Goal: Task Accomplishment & Management: Manage account settings

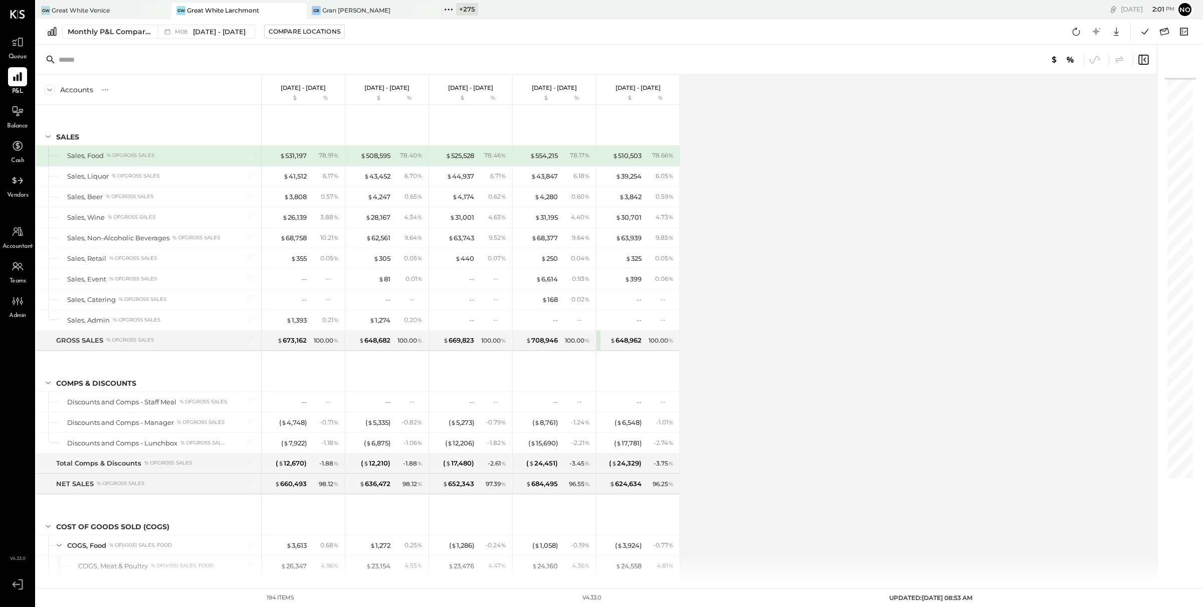
click at [450, 13] on icon at bounding box center [448, 9] width 13 height 13
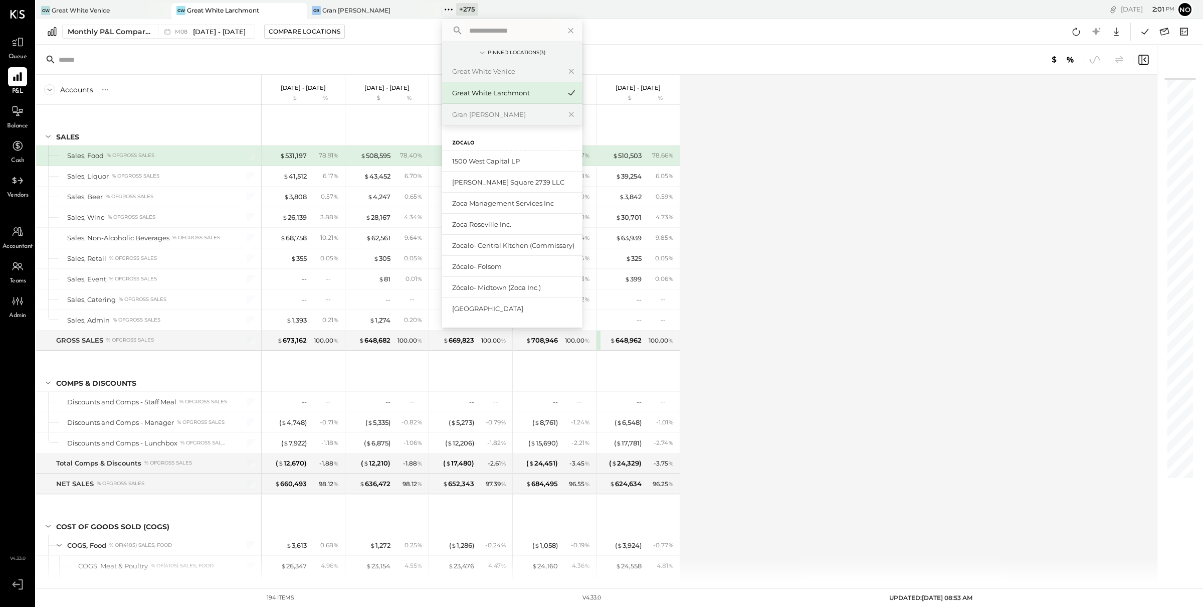
click at [473, 31] on input "text" at bounding box center [511, 31] width 93 height 18
type input "*****"
click at [494, 208] on div "Great White Brentwood" at bounding box center [506, 208] width 108 height 10
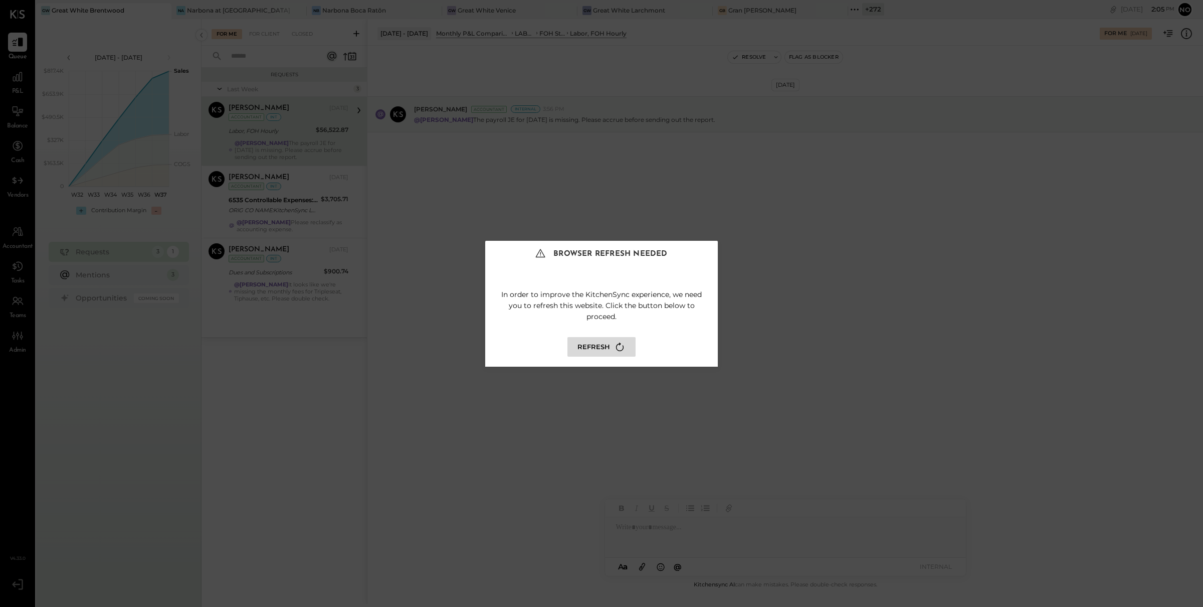
click at [617, 343] on icon at bounding box center [620, 347] width 14 height 14
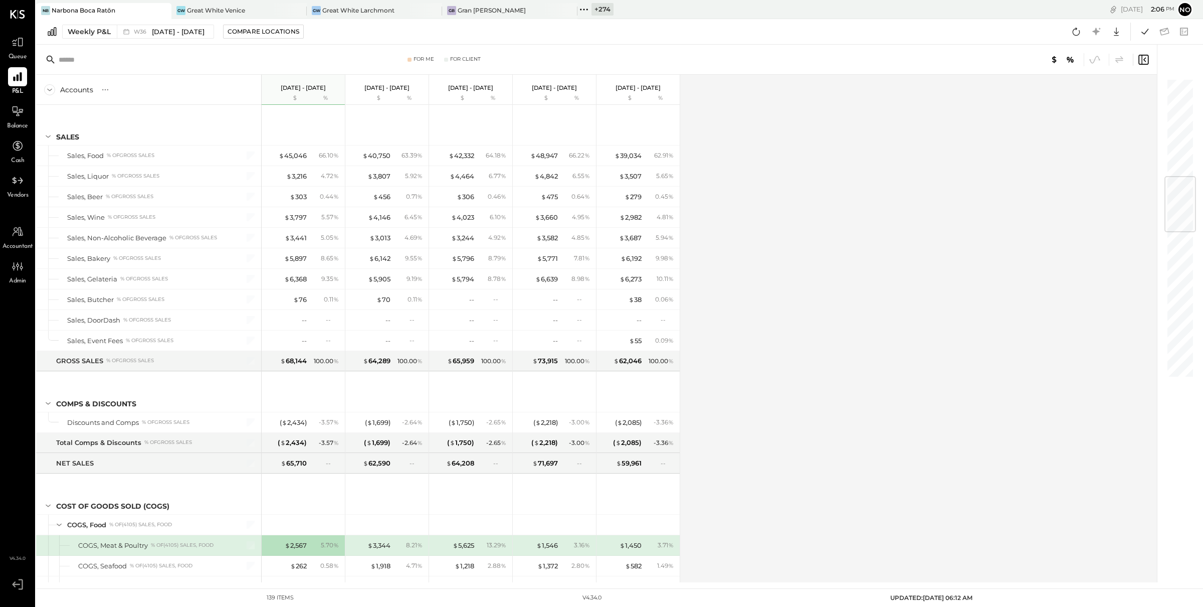
scroll to position [835, 0]
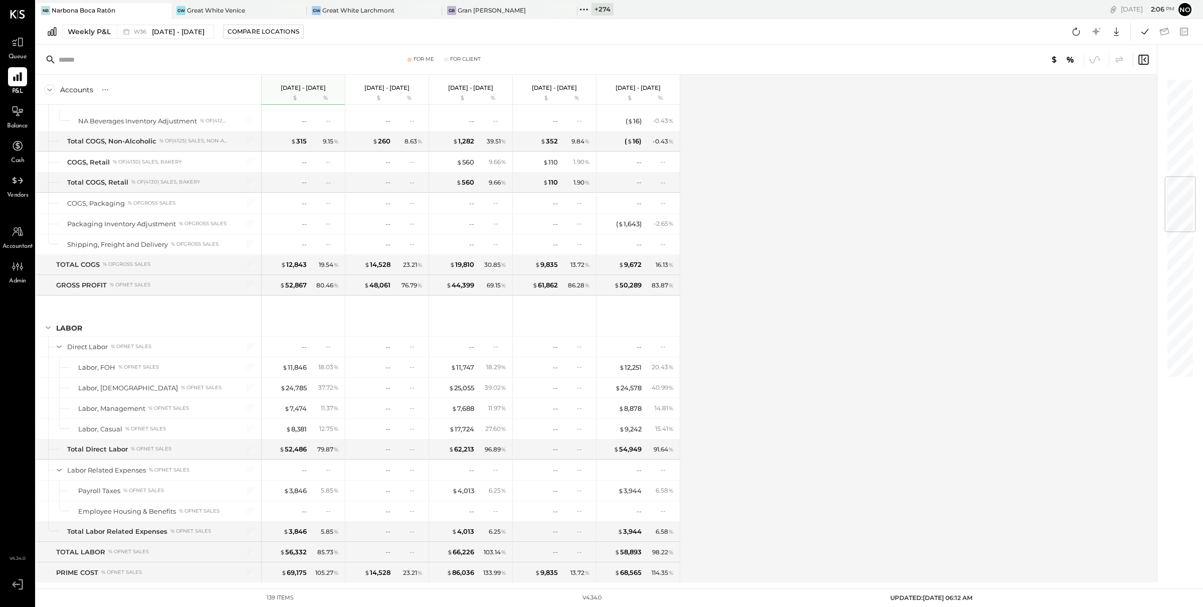
click at [222, 10] on div "Great White Venice" at bounding box center [216, 10] width 58 height 9
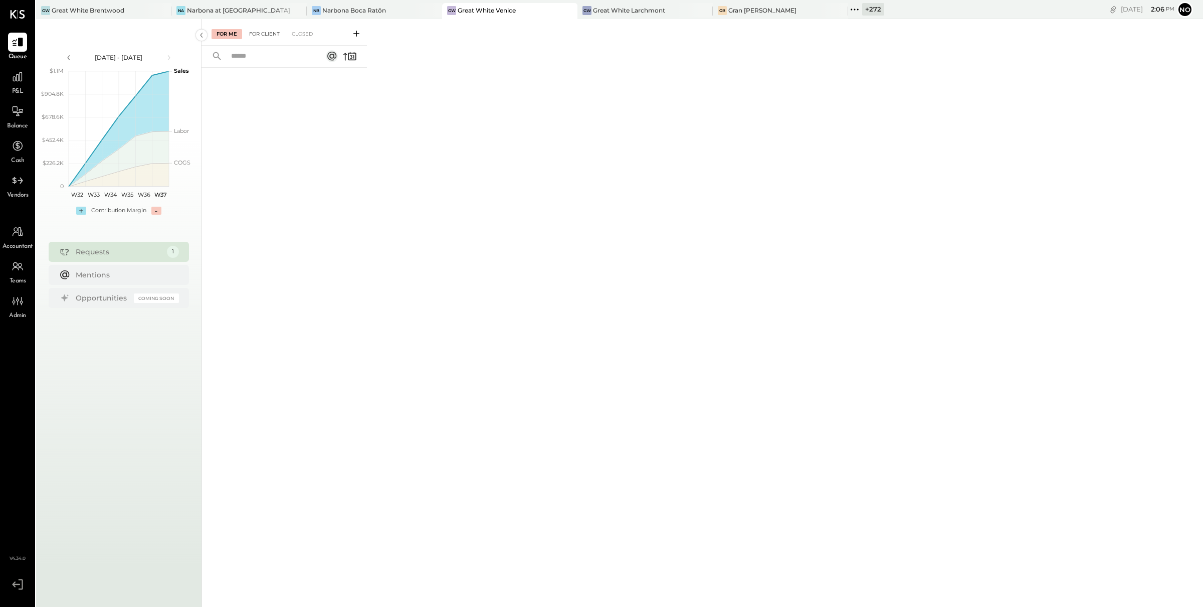
click at [258, 32] on div "For Client" at bounding box center [264, 34] width 41 height 10
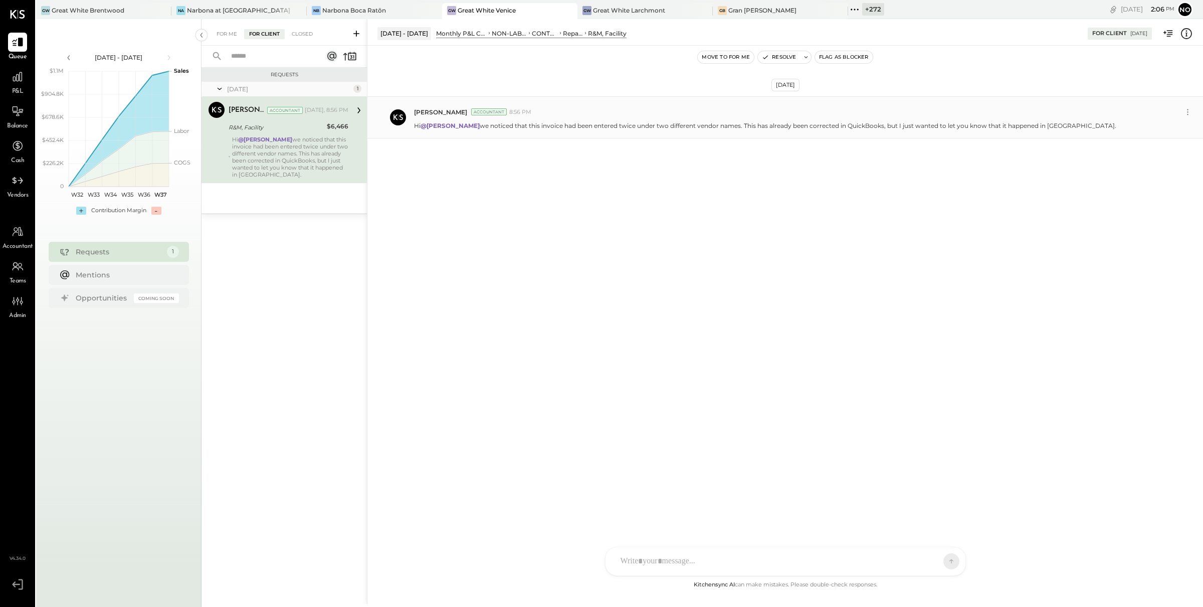
click at [521, 118] on div "Noemi Balmaceda Accountant 8:56 PM" at bounding box center [804, 112] width 781 height 15
click at [301, 33] on div "Closed" at bounding box center [302, 34] width 31 height 10
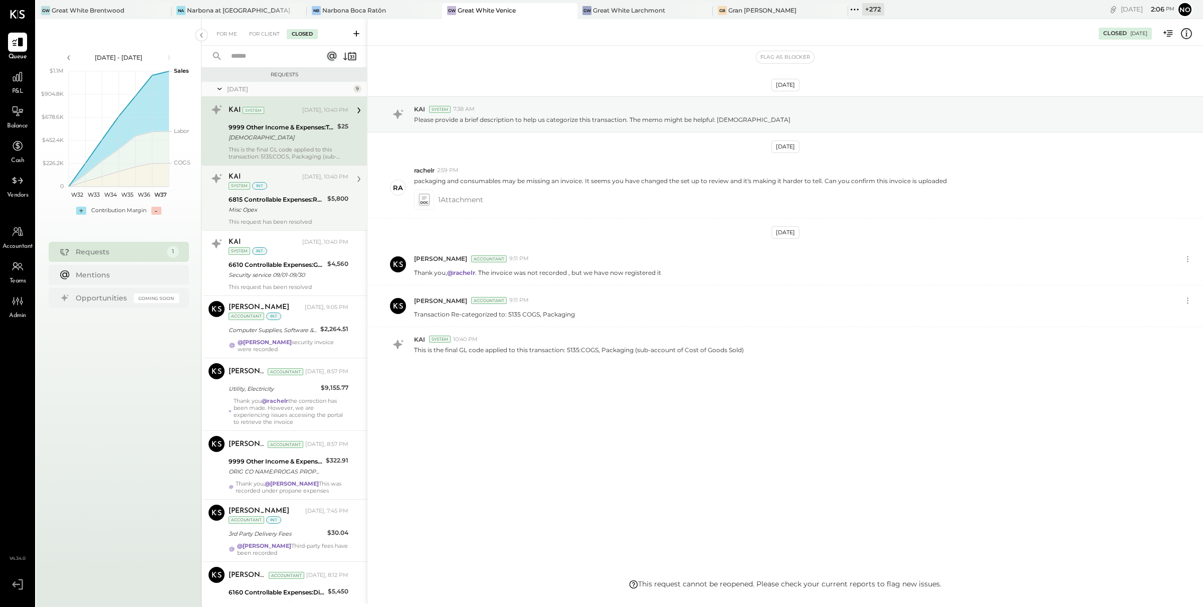
click at [278, 207] on div "Misc Opex" at bounding box center [277, 210] width 96 height 10
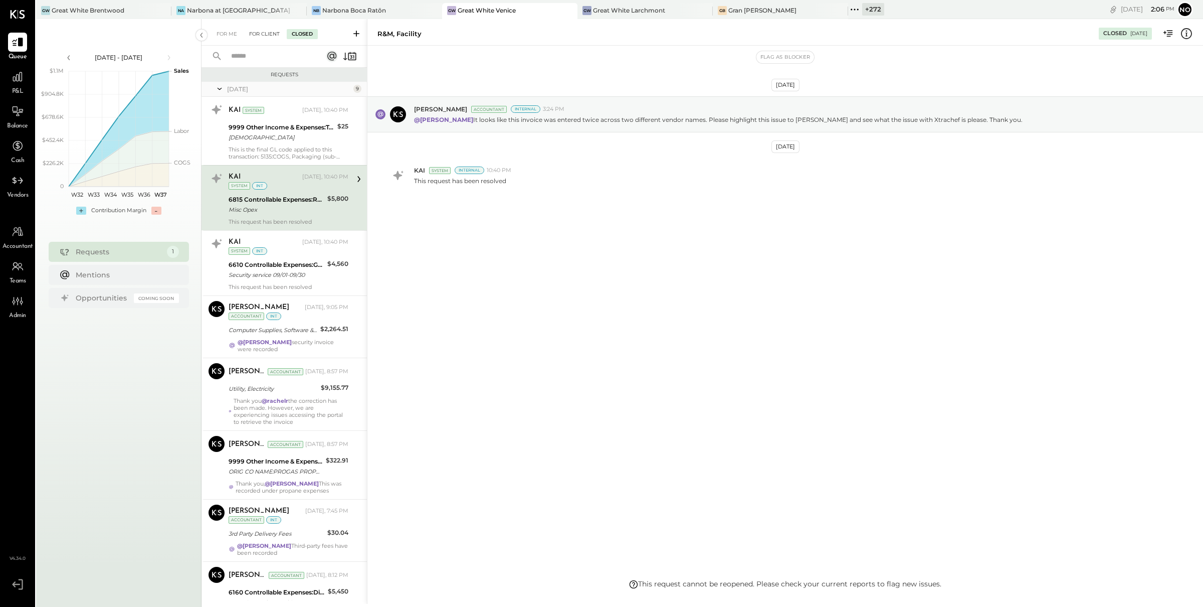
click at [263, 33] on div "For Client" at bounding box center [264, 34] width 41 height 10
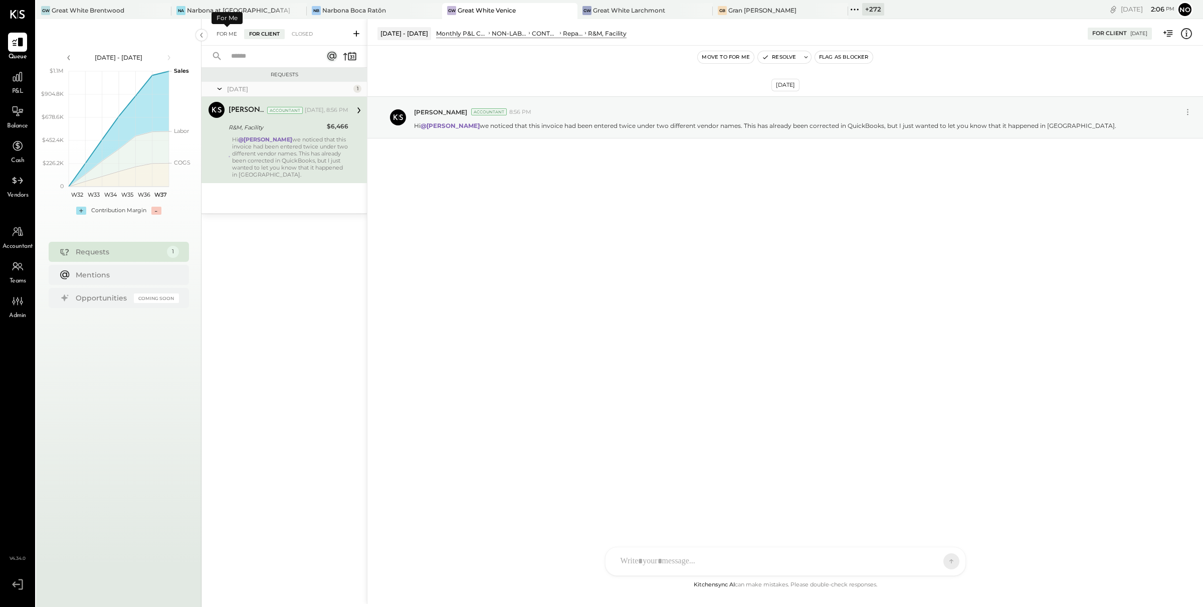
click at [222, 30] on div "For Me" at bounding box center [227, 34] width 31 height 10
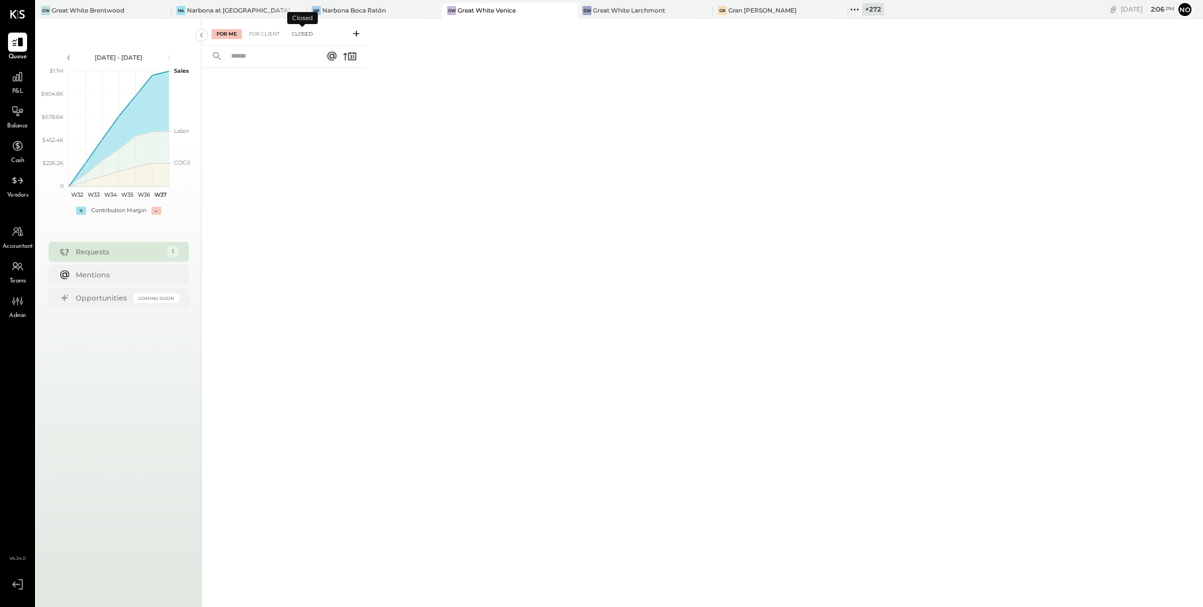
click at [306, 34] on div "Closed" at bounding box center [302, 34] width 31 height 10
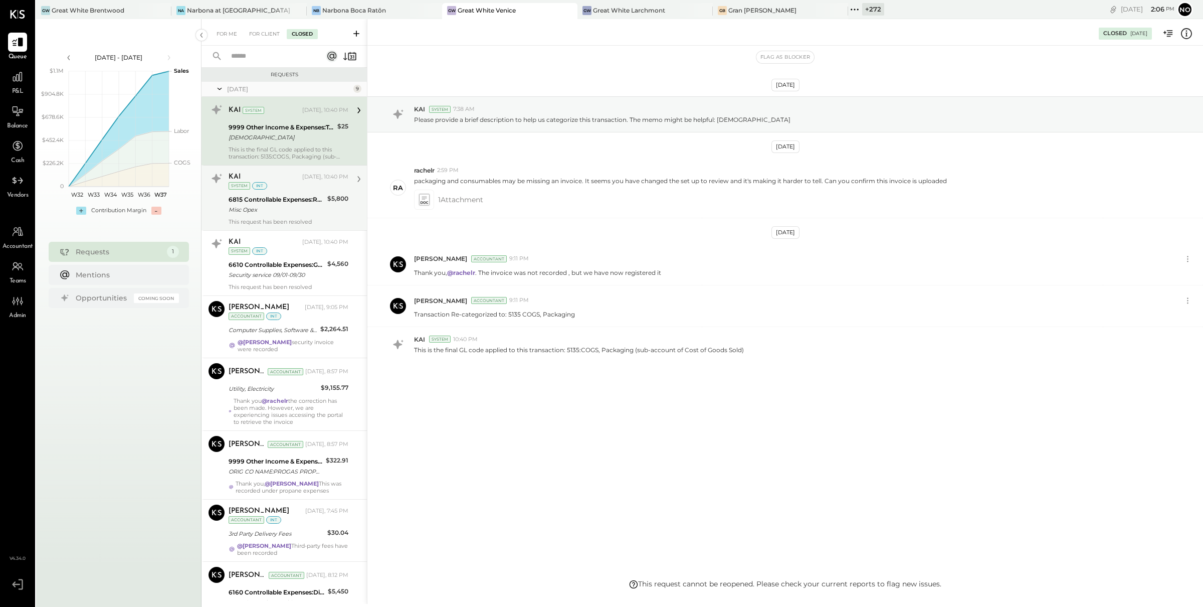
click at [278, 188] on div "KAI Today, 10:40 PM System int" at bounding box center [289, 180] width 120 height 21
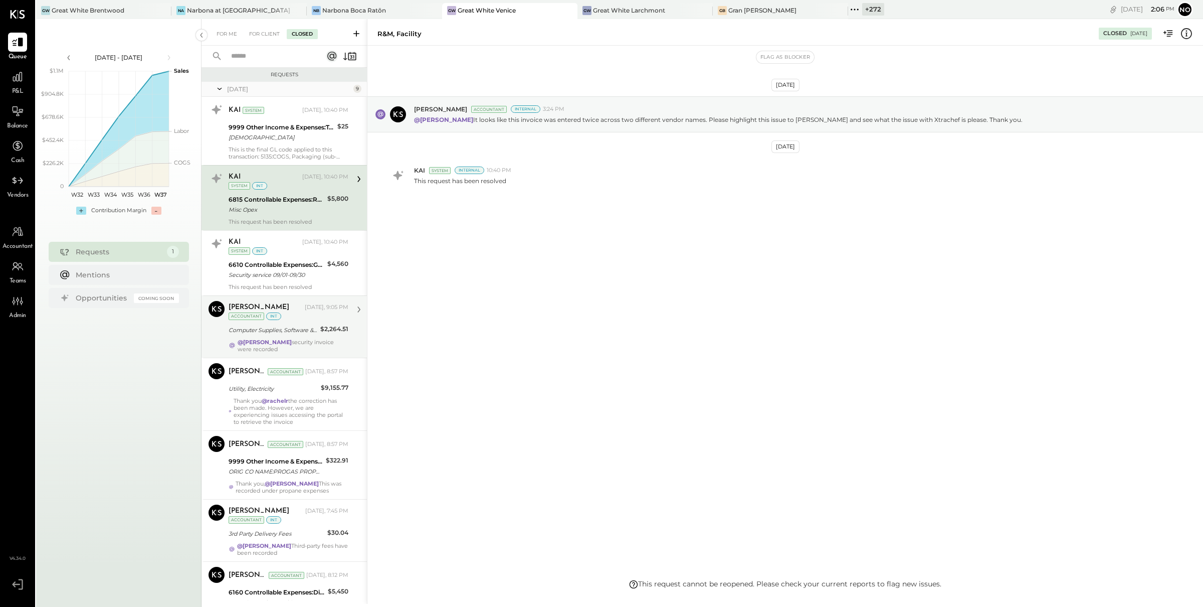
click at [274, 330] on div "Computer Supplies, Software & IT" at bounding box center [273, 330] width 89 height 10
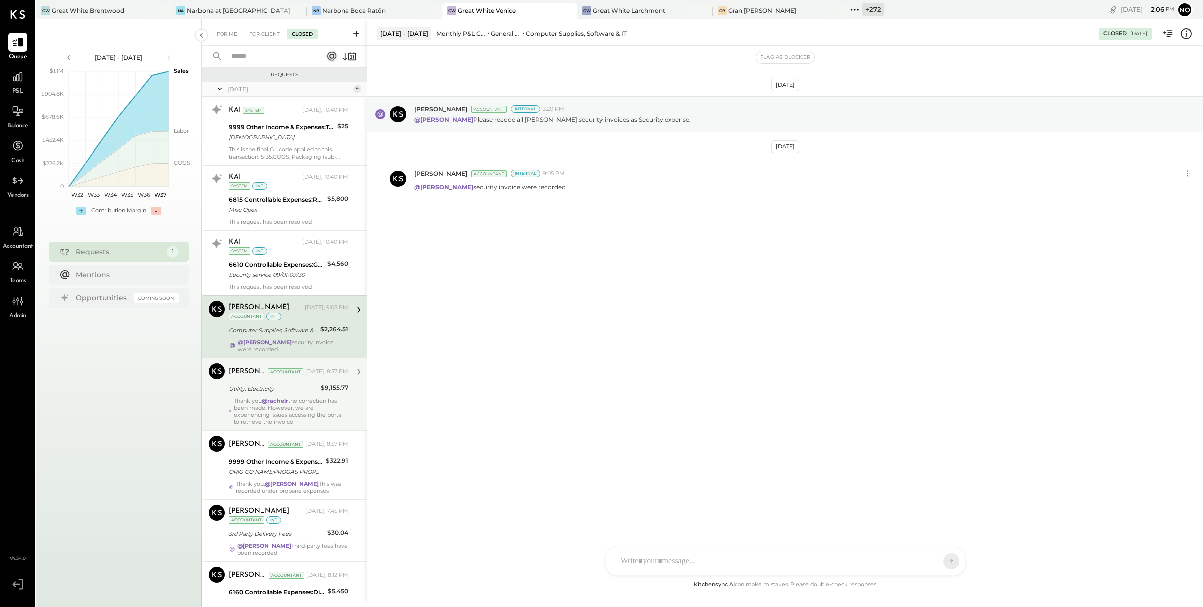
click at [300, 403] on div "Thank you @rachelr the correction has been made. However, we are experiencing i…" at bounding box center [291, 411] width 115 height 28
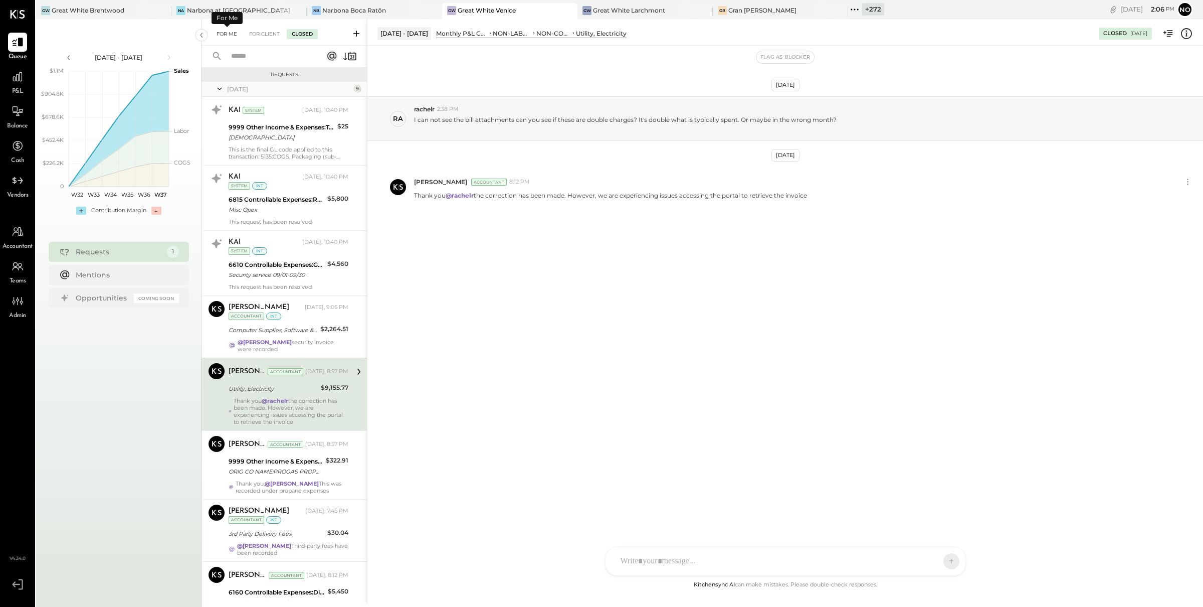
click at [220, 33] on div "For Me" at bounding box center [227, 34] width 31 height 10
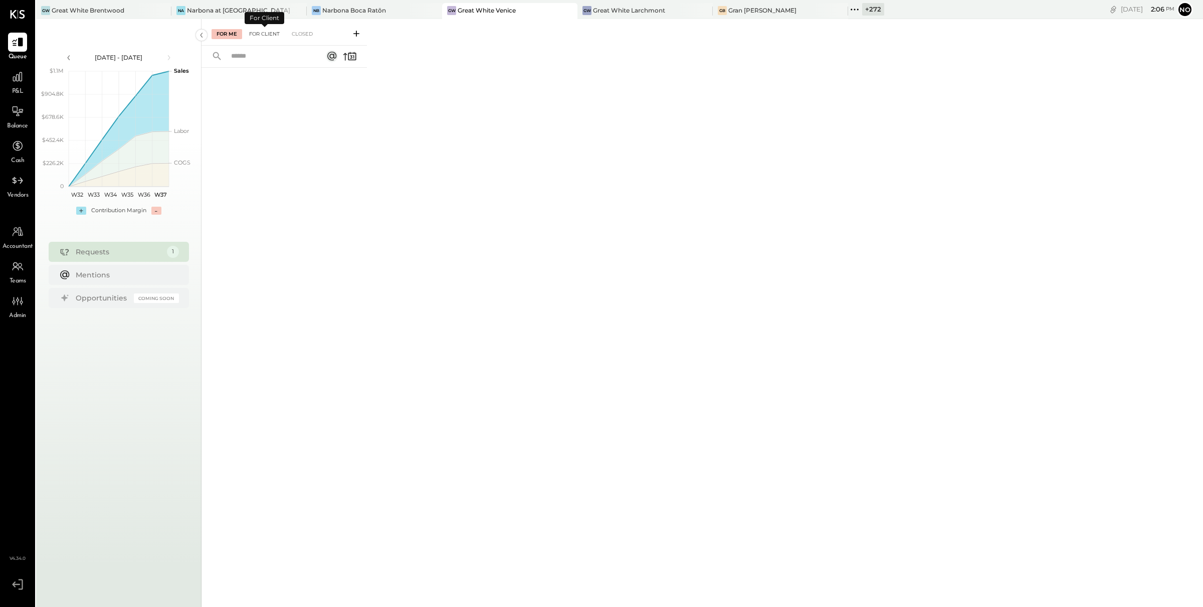
click at [270, 31] on div "For Client" at bounding box center [264, 34] width 41 height 10
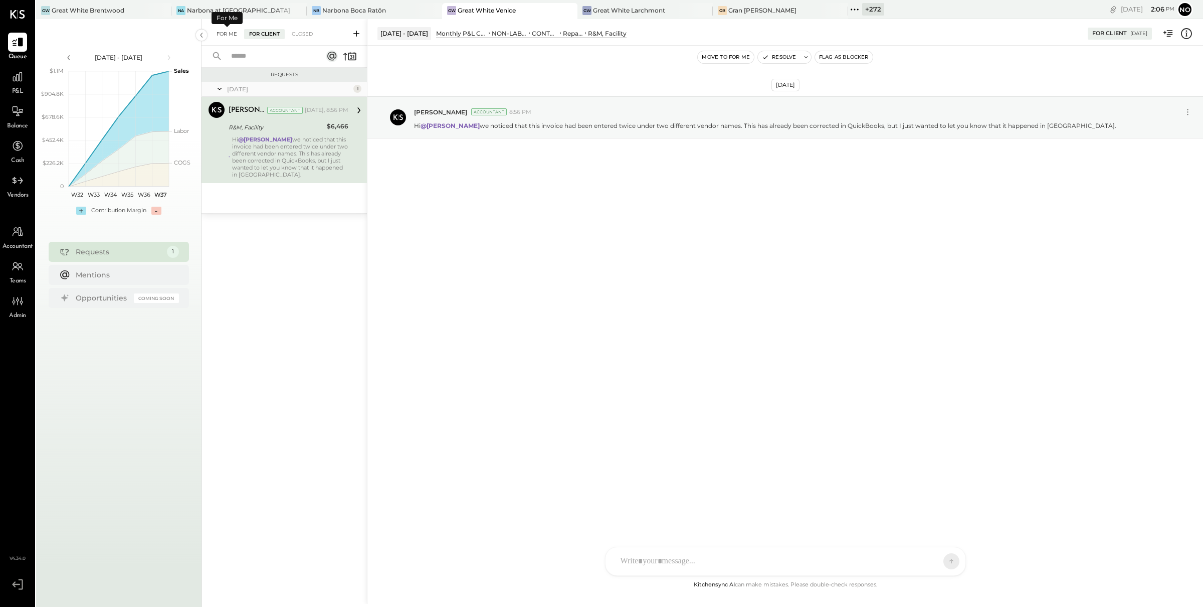
click at [224, 35] on div "For Me" at bounding box center [227, 34] width 31 height 10
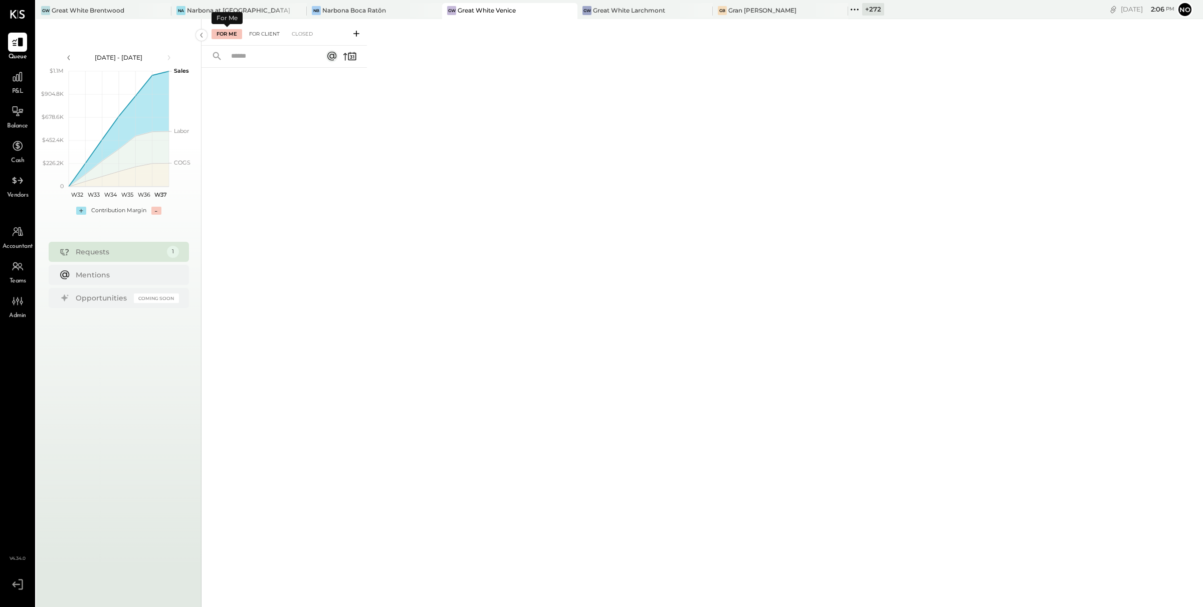
click at [271, 37] on div "For Client" at bounding box center [264, 34] width 41 height 10
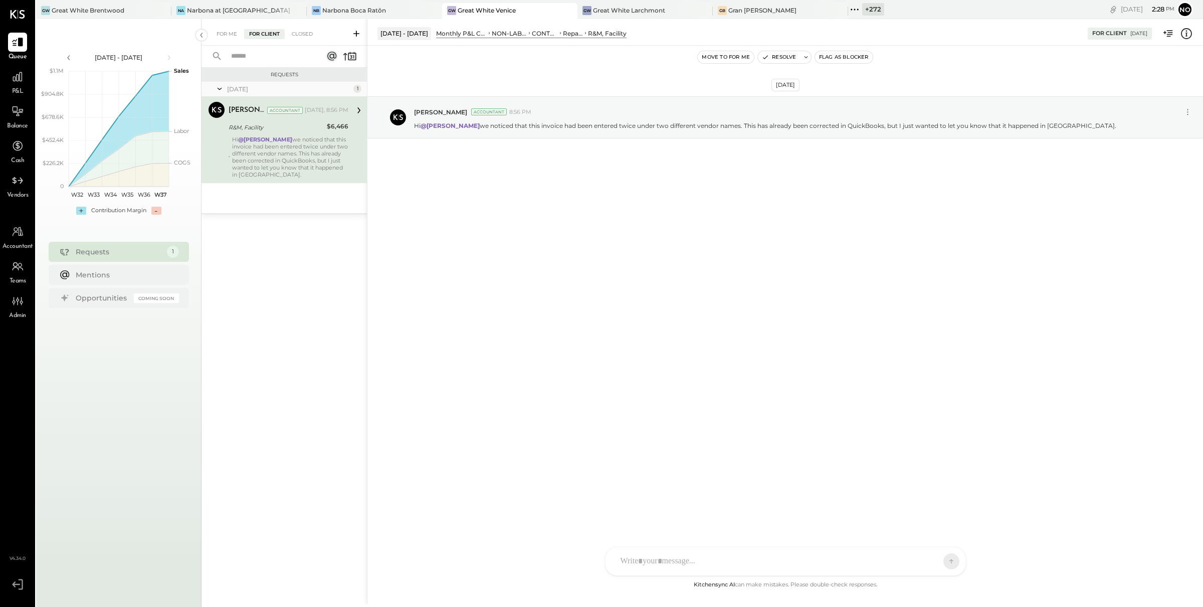
click at [504, 187] on div "Sep 10th, 2025 Noemi Balmaceda Accountant 8:56 PM Hi @Derek Arnette we noticed …" at bounding box center [785, 142] width 836 height 143
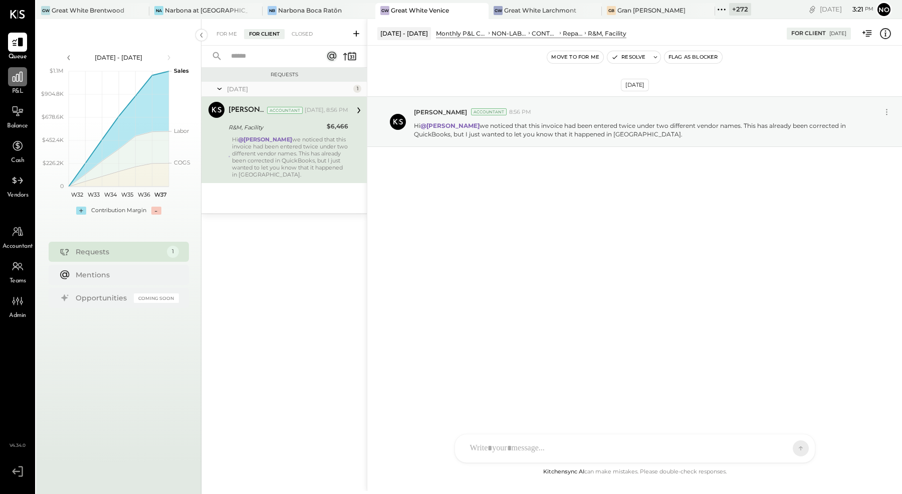
click at [15, 81] on icon at bounding box center [18, 77] width 10 height 10
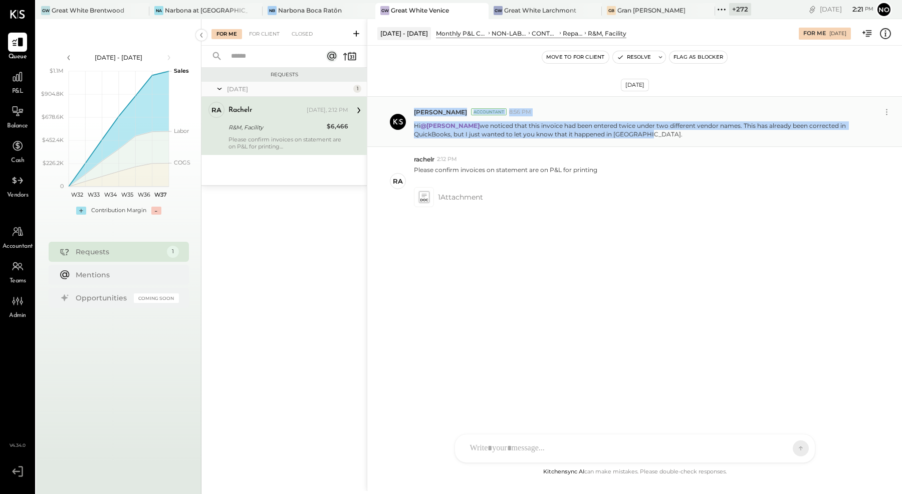
drag, startPoint x: 639, startPoint y: 134, endPoint x: 407, endPoint y: 129, distance: 232.7
click at [407, 129] on div "Noemi Balmaceda Accountant 8:56 PM Hi @Derek Arnette we noticed that this invoi…" at bounding box center [634, 121] width 535 height 51
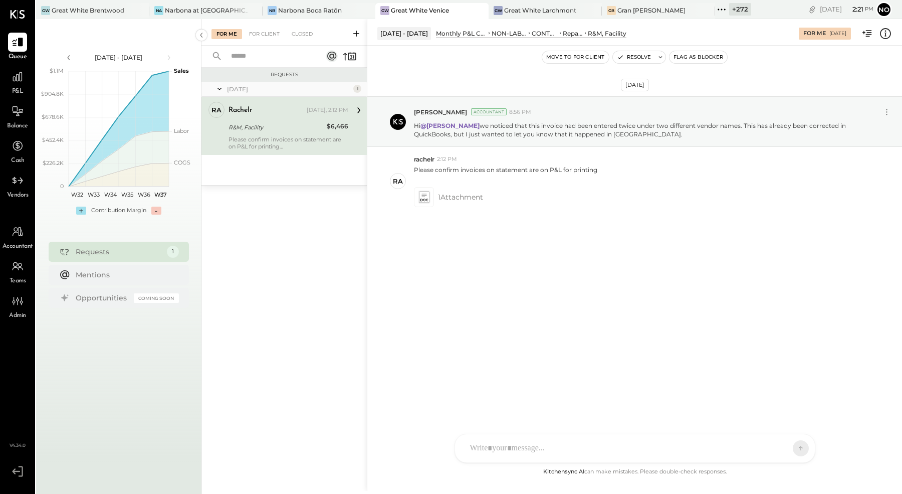
click at [670, 240] on div "Sep 10th, 2025 Noemi Balmaceda Accountant 8:56 PM Hi @Derek Arnette we noticed …" at bounding box center [634, 181] width 535 height 220
drag, startPoint x: 640, startPoint y: 133, endPoint x: 438, endPoint y: 138, distance: 202.6
click at [438, 138] on div "Noemi Balmaceda Accountant 8:56 PM Hi @Derek Arnette we noticed that this invoi…" at bounding box center [634, 121] width 535 height 51
click at [425, 197] on icon at bounding box center [424, 197] width 11 height 12
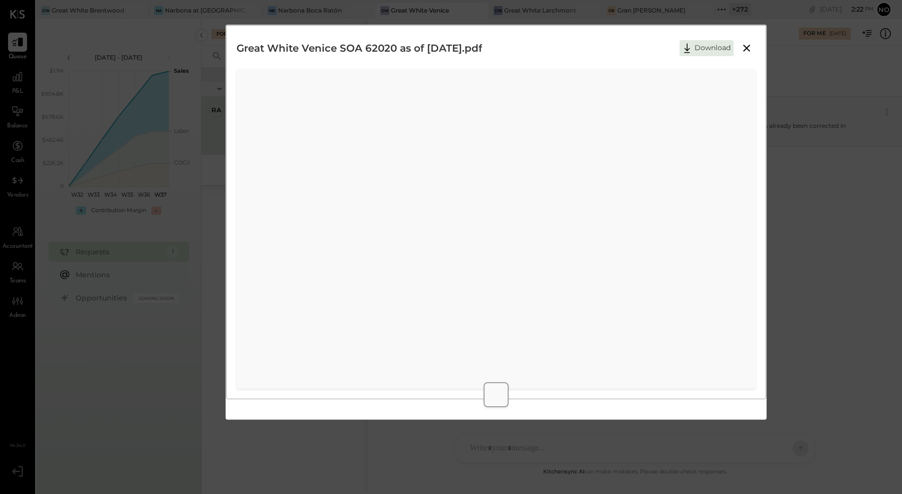
click at [748, 47] on icon at bounding box center [747, 48] width 7 height 7
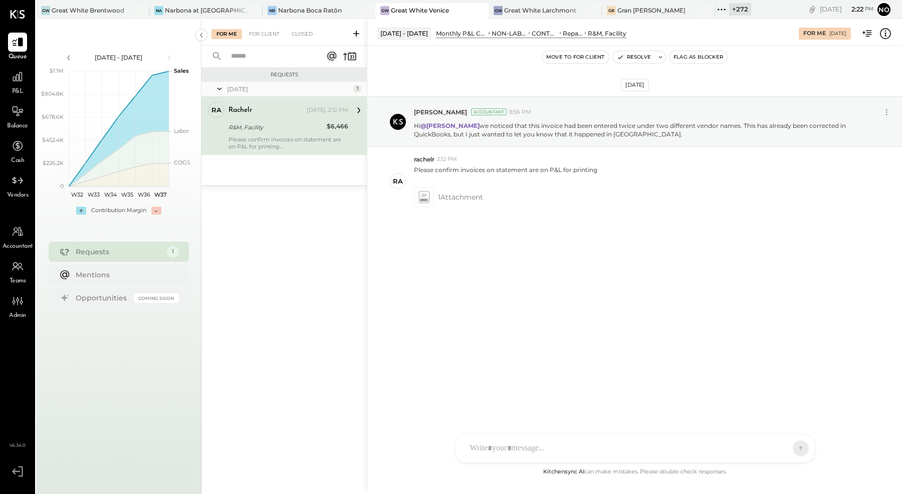
click at [616, 248] on div "Sep 10th, 2025 Noemi Balmaceda Accountant 8:56 PM Hi @Derek Arnette we noticed …" at bounding box center [634, 181] width 535 height 220
click at [423, 196] on icon at bounding box center [424, 197] width 11 height 12
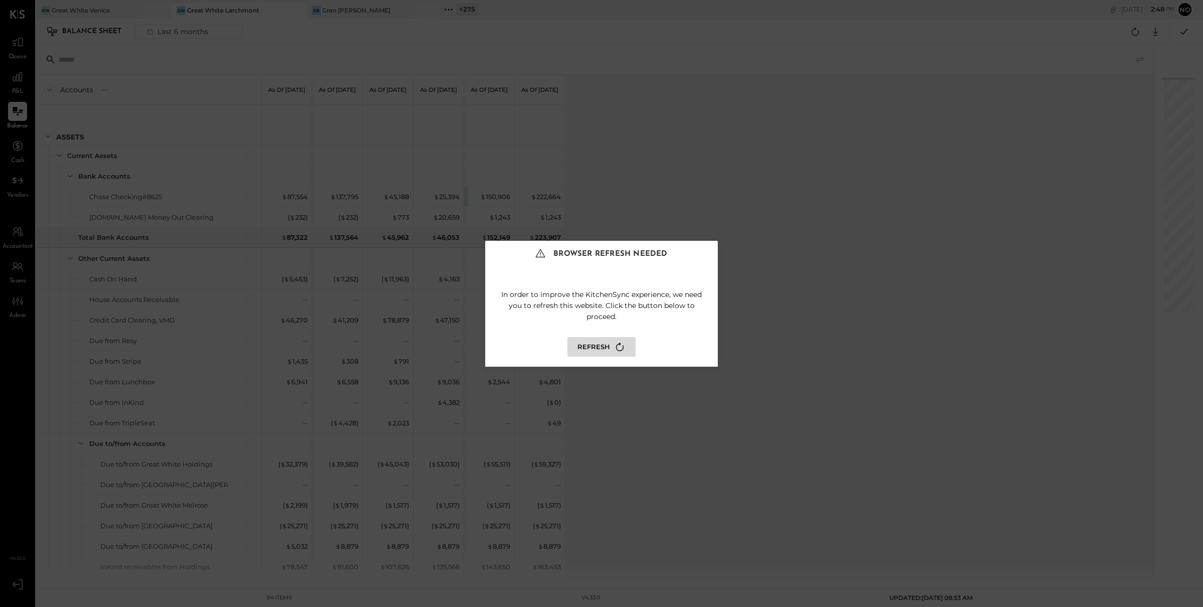
click at [599, 349] on button "Refresh" at bounding box center [602, 347] width 68 height 20
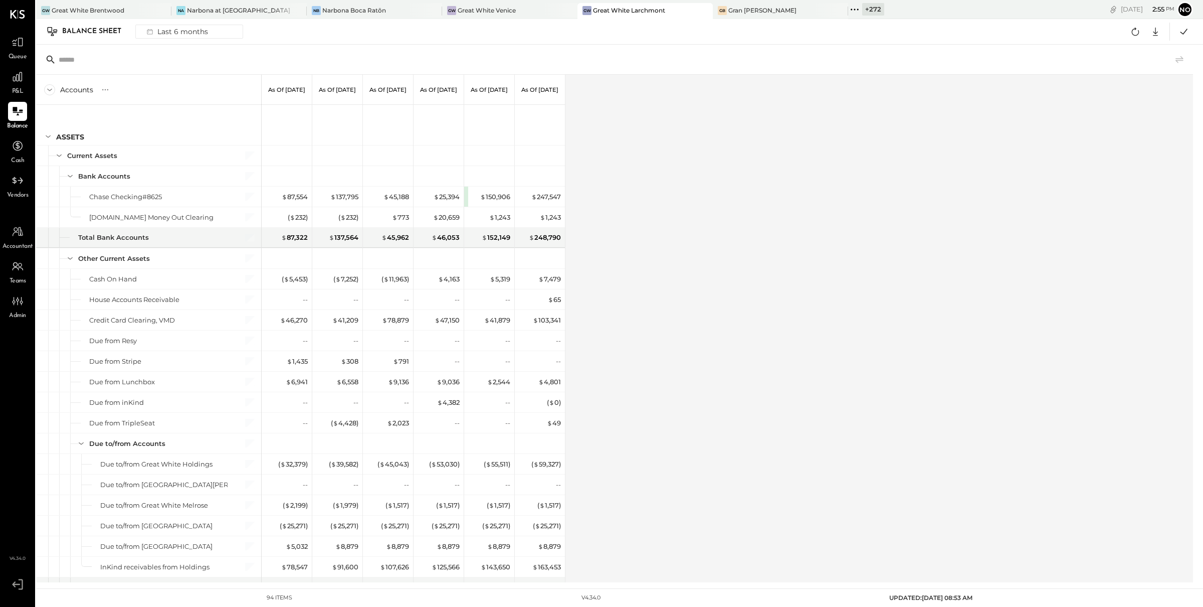
click at [18, 88] on span "P&L" at bounding box center [18, 91] width 12 height 9
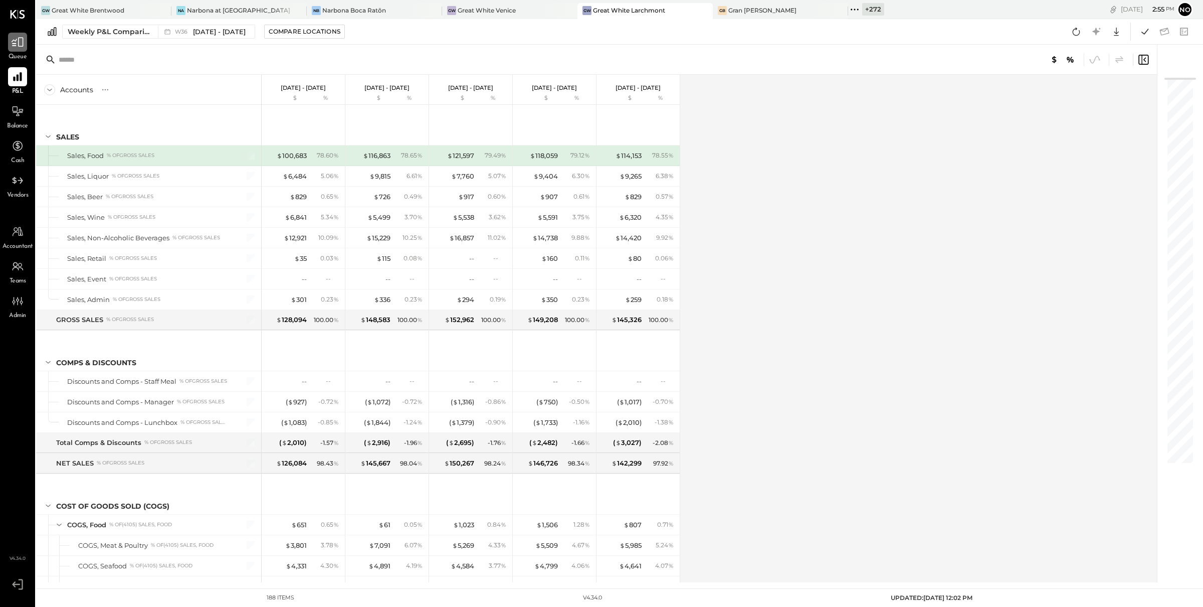
click at [22, 47] on icon at bounding box center [17, 42] width 13 height 13
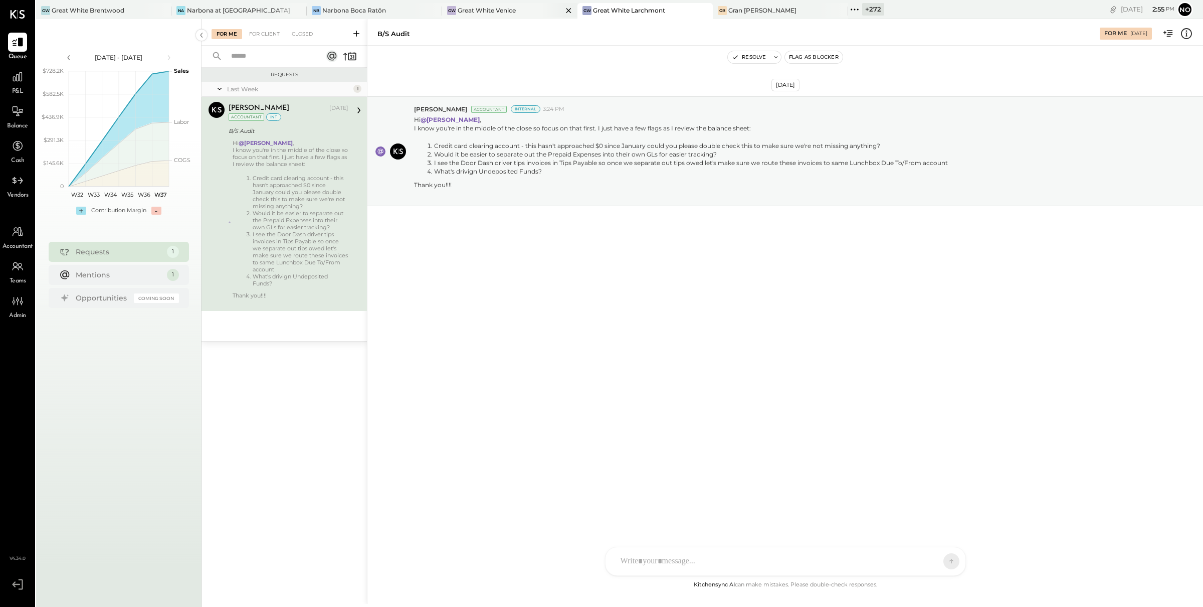
click at [493, 7] on div "Great White Venice" at bounding box center [487, 10] width 58 height 9
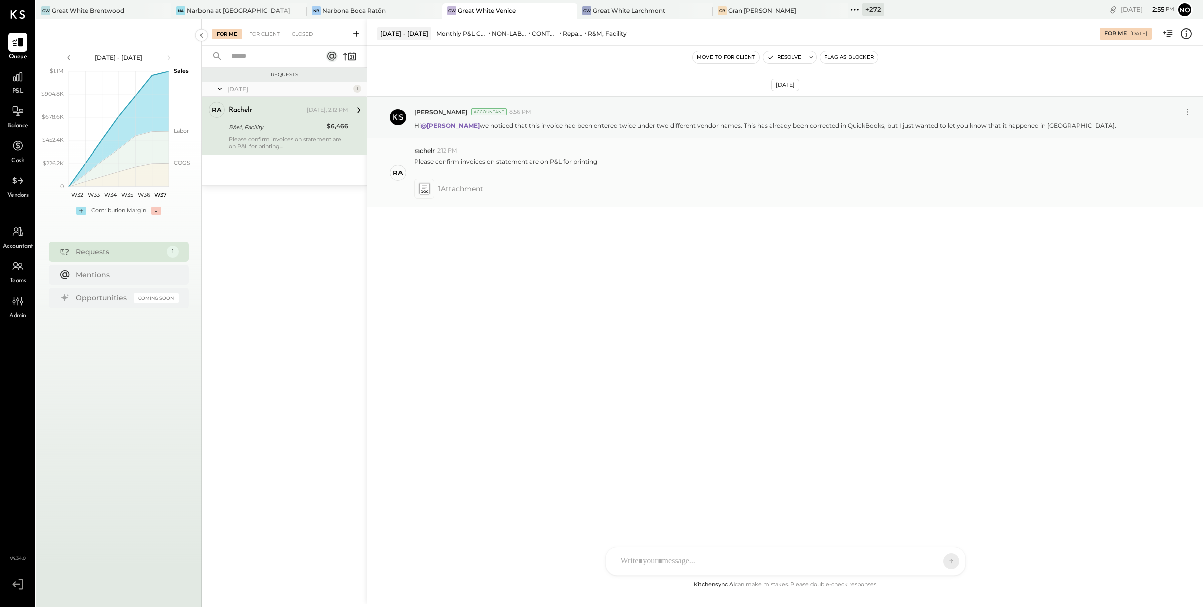
click at [422, 190] on icon at bounding box center [424, 188] width 11 height 12
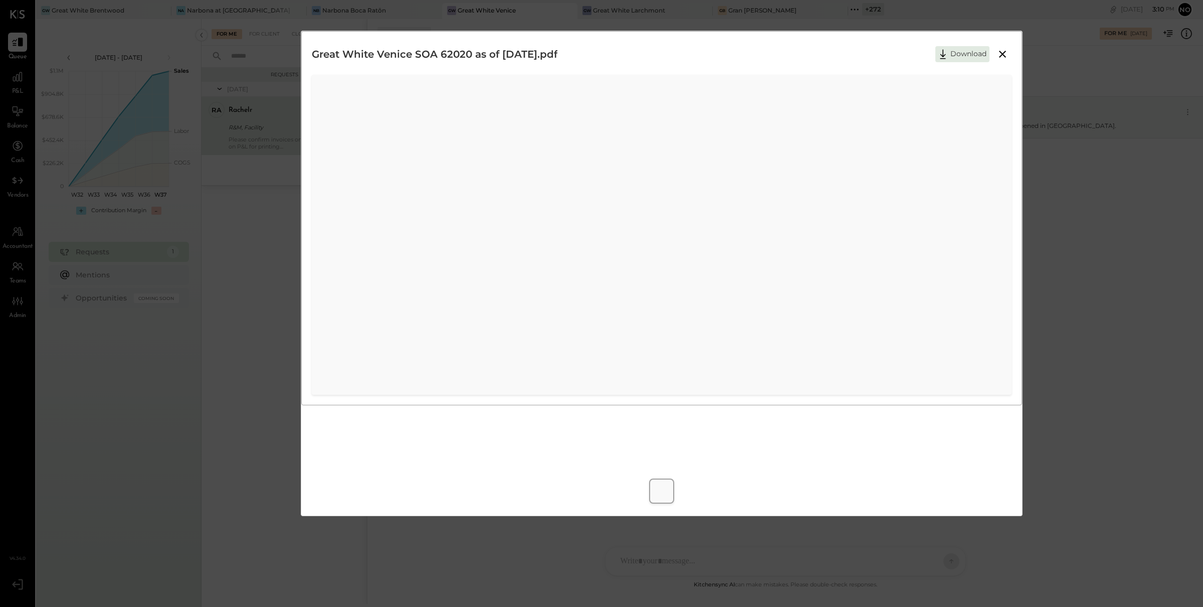
click at [1003, 55] on icon at bounding box center [1002, 54] width 7 height 7
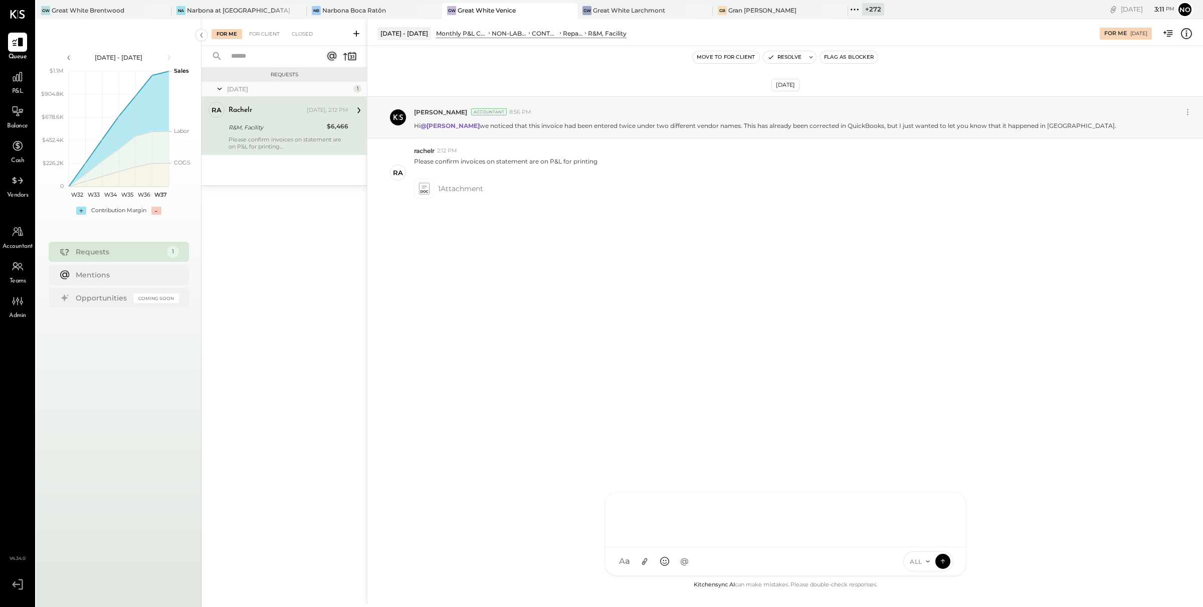
click at [668, 559] on div "R rachelr DA Derek Arnette S samt CC Carla Capone S samc J jess T tom NB Noemi …" at bounding box center [785, 534] width 361 height 84
type input "*****"
click at [676, 515] on span "rachelr" at bounding box center [702, 515] width 79 height 10
click at [715, 513] on div "** ********" at bounding box center [786, 518] width 340 height 40
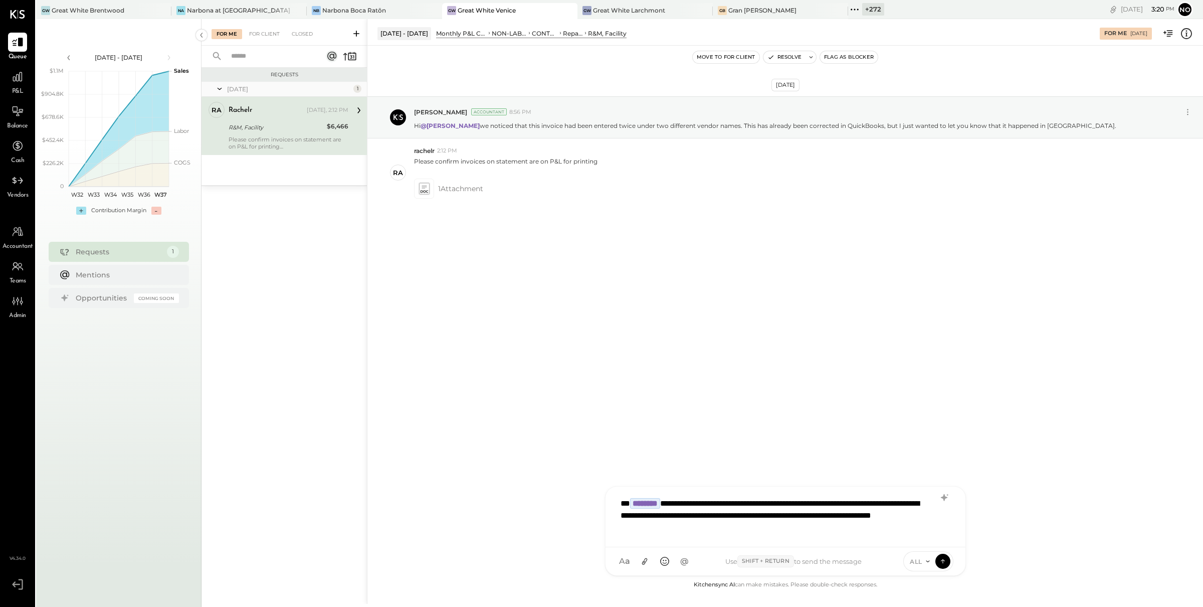
click at [827, 515] on div "**********" at bounding box center [786, 515] width 340 height 46
click at [941, 563] on icon at bounding box center [943, 561] width 9 height 10
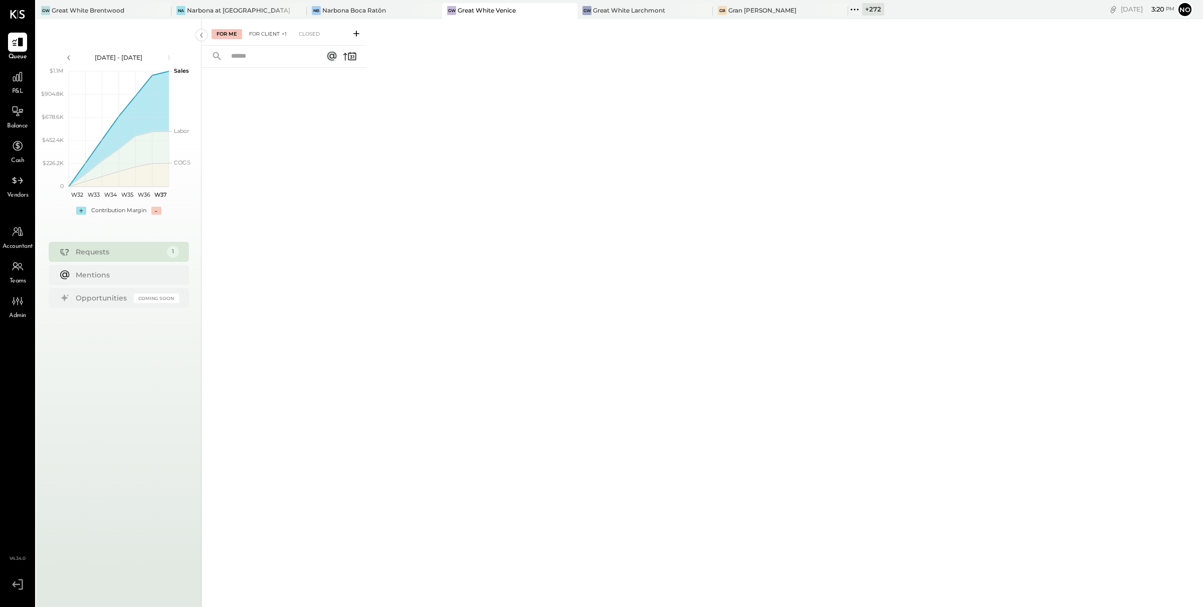
click at [271, 36] on div "For Client +1" at bounding box center [268, 34] width 48 height 10
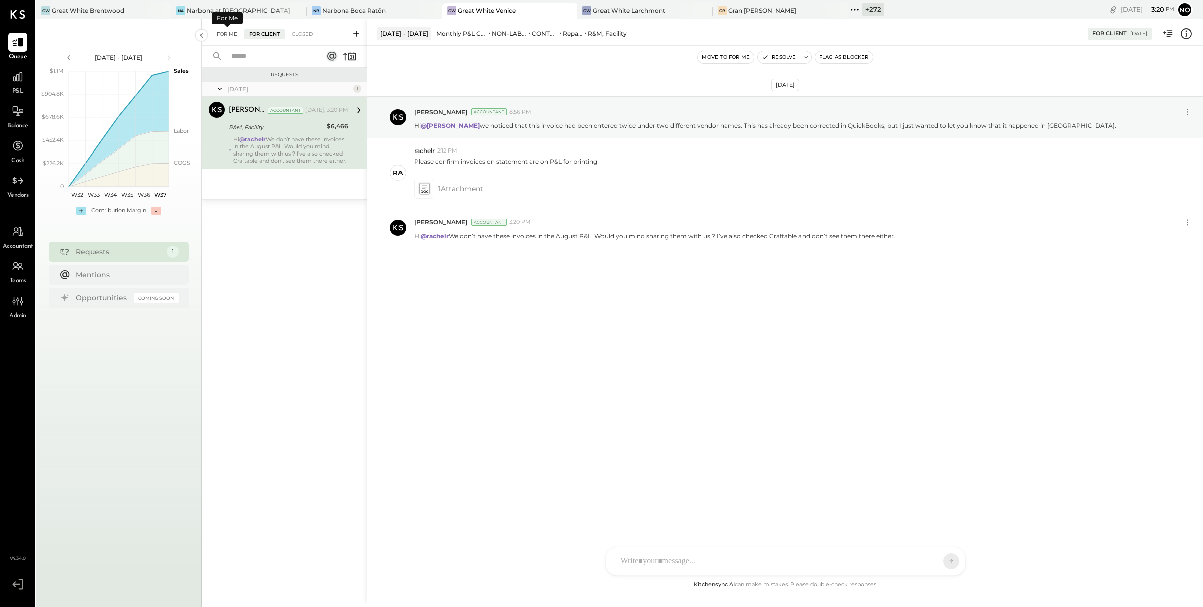
click at [230, 32] on div "For Me" at bounding box center [227, 34] width 31 height 10
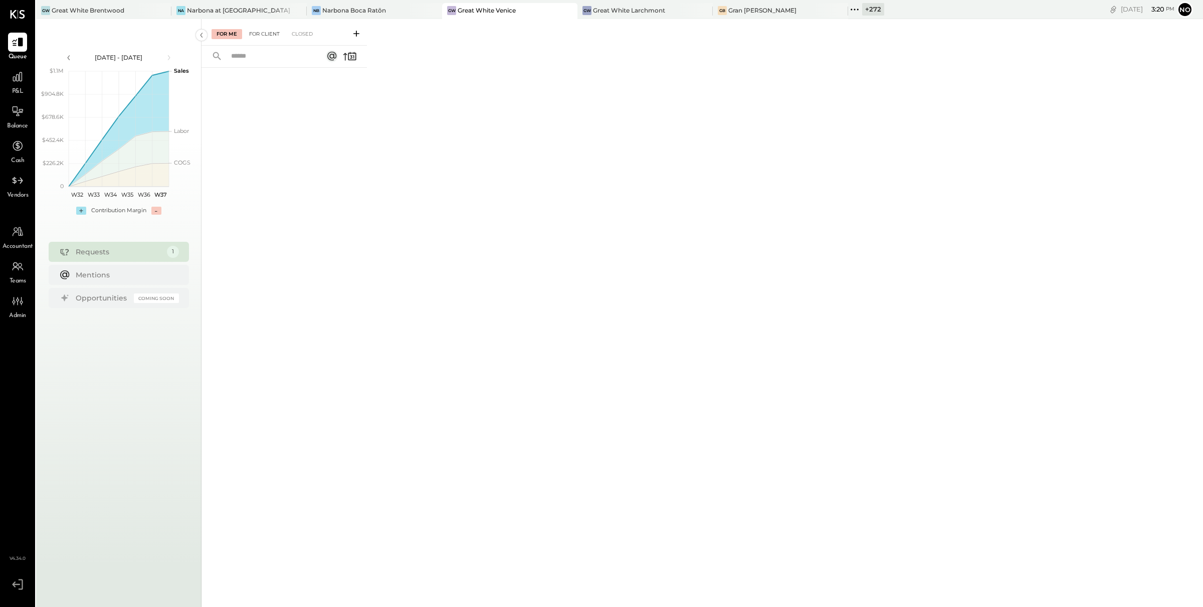
click at [259, 34] on div "For Client" at bounding box center [264, 34] width 41 height 10
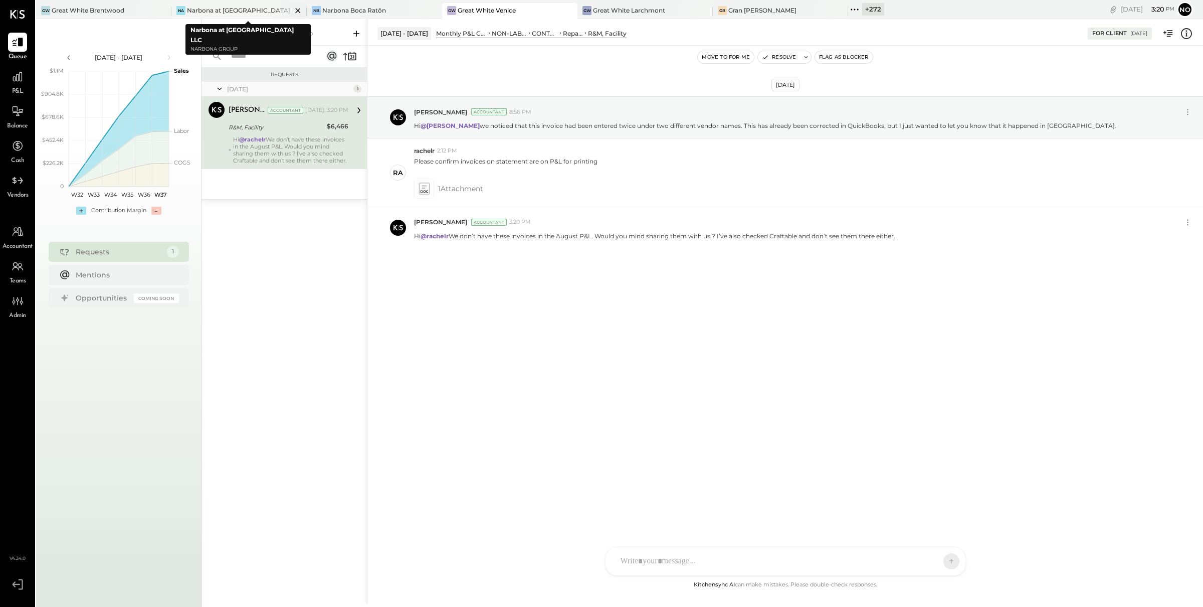
click at [211, 12] on div "Narbona at [GEOGRAPHIC_DATA] LLC" at bounding box center [239, 10] width 105 height 9
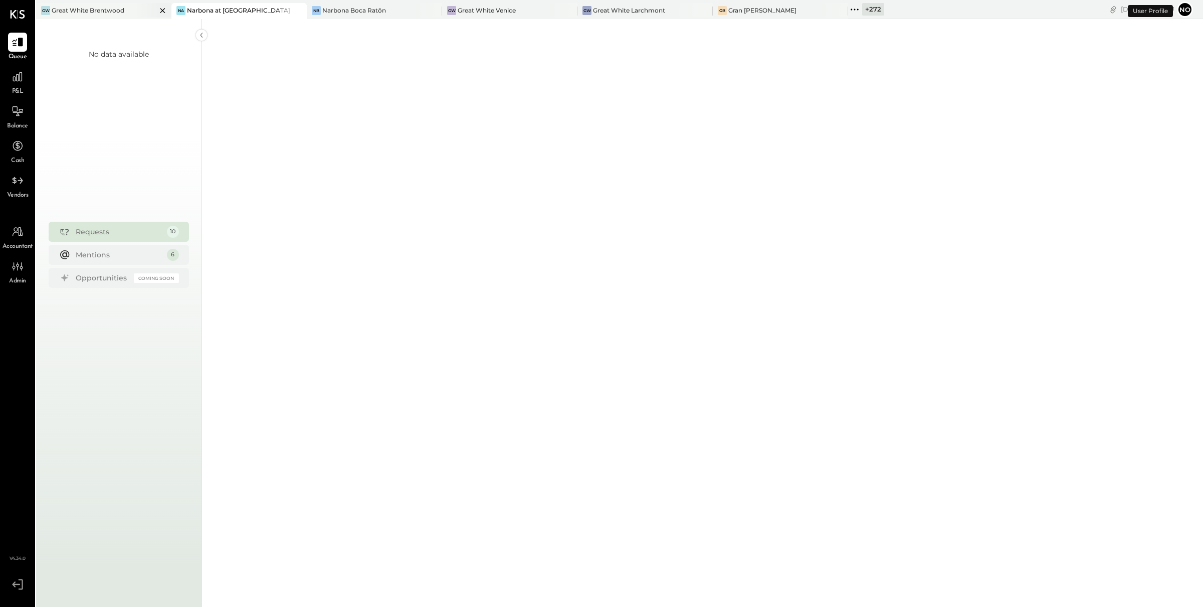
click at [126, 12] on div "GW Great White Brentwood" at bounding box center [96, 10] width 120 height 9
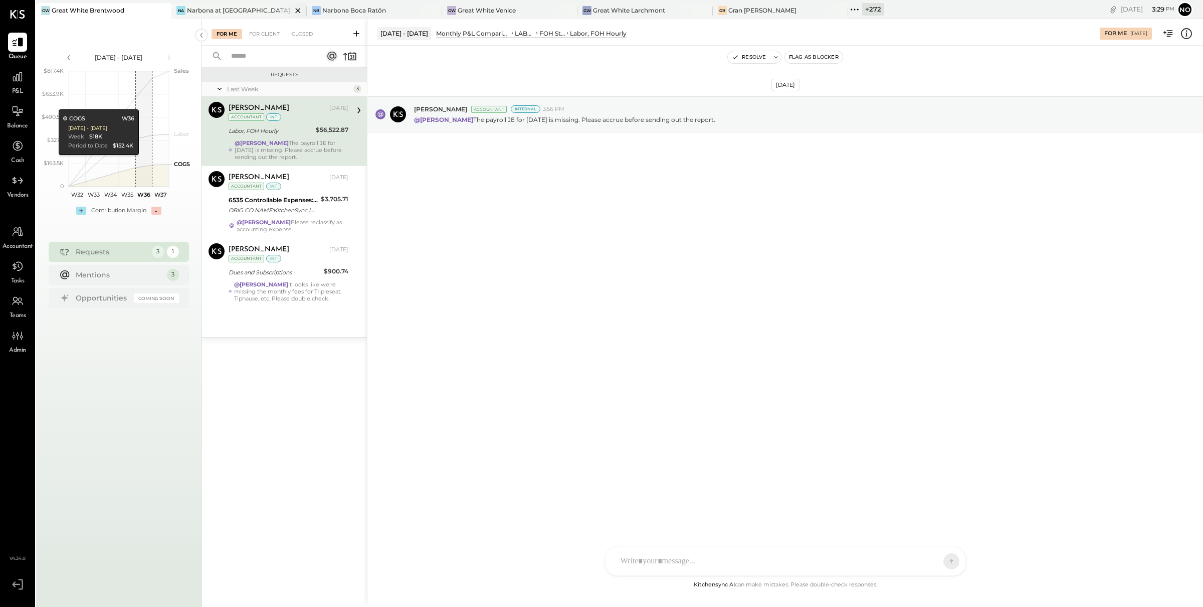
click at [223, 10] on div "Narbona at [GEOGRAPHIC_DATA] LLC" at bounding box center [239, 10] width 105 height 9
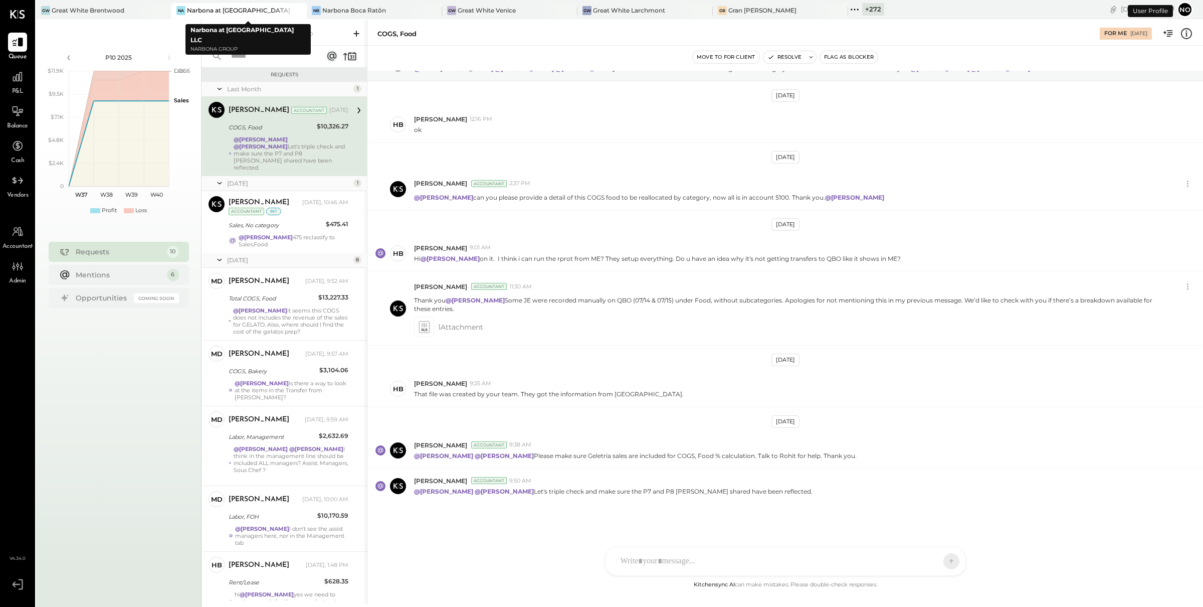
scroll to position [54, 0]
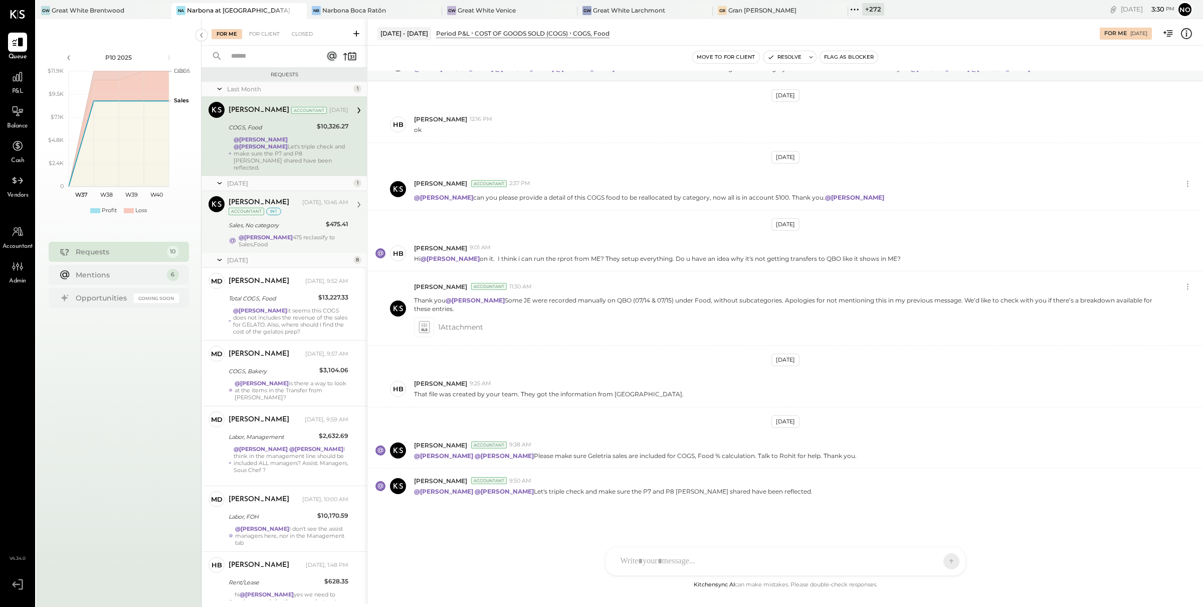
click at [292, 226] on div "Lilia Martinez Nogueda Yesterday, 10:46 AM Accountant int Sales, No category $4…" at bounding box center [289, 222] width 120 height 52
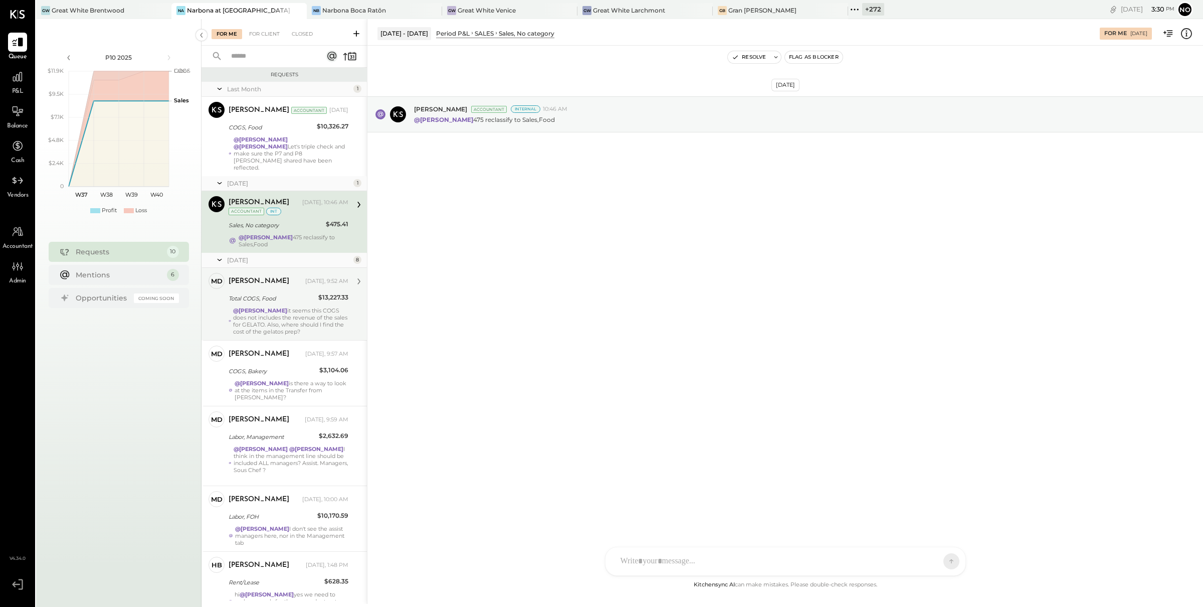
click at [275, 293] on div "Total COGS, Food" at bounding box center [272, 298] width 87 height 10
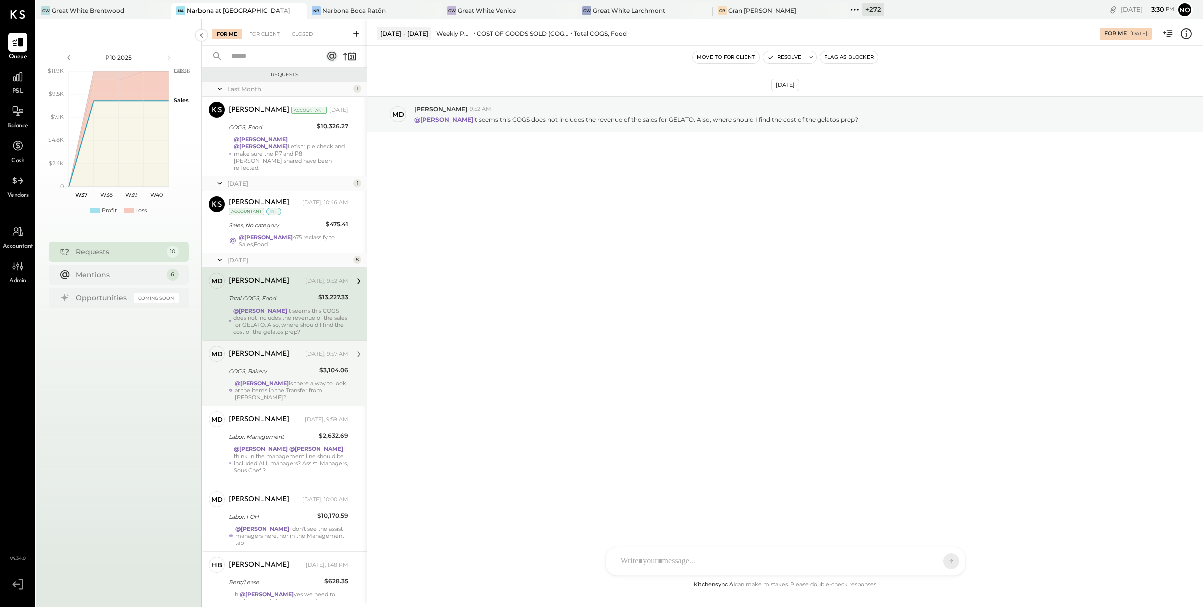
click at [270, 366] on div "COGS, Bakery" at bounding box center [273, 371] width 88 height 10
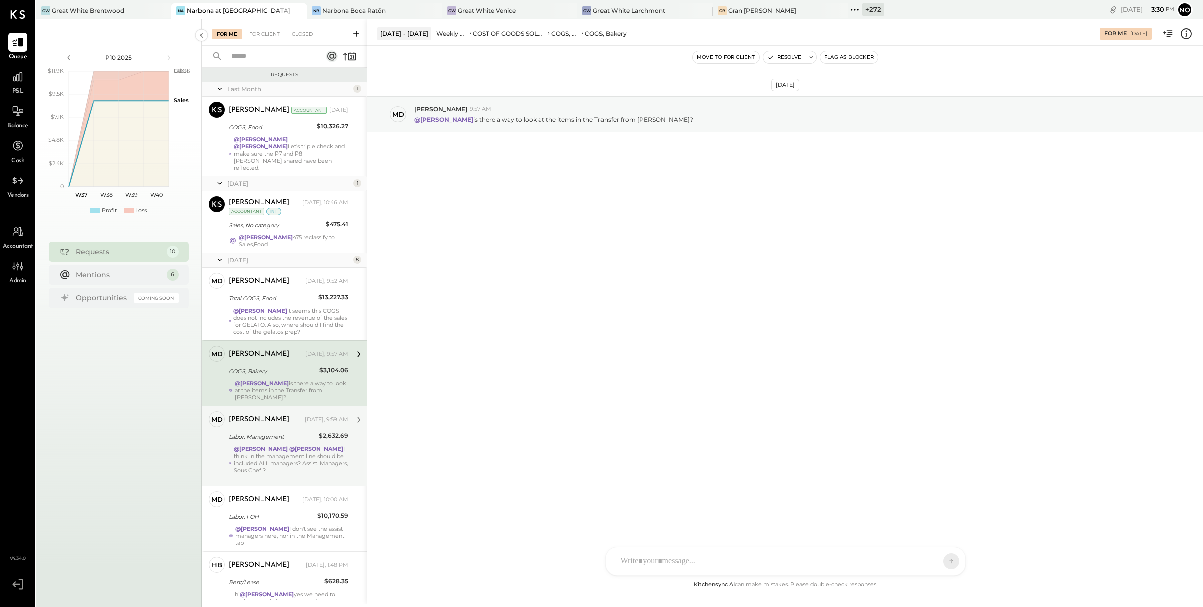
click at [263, 432] on div "Labor, Management" at bounding box center [272, 437] width 87 height 10
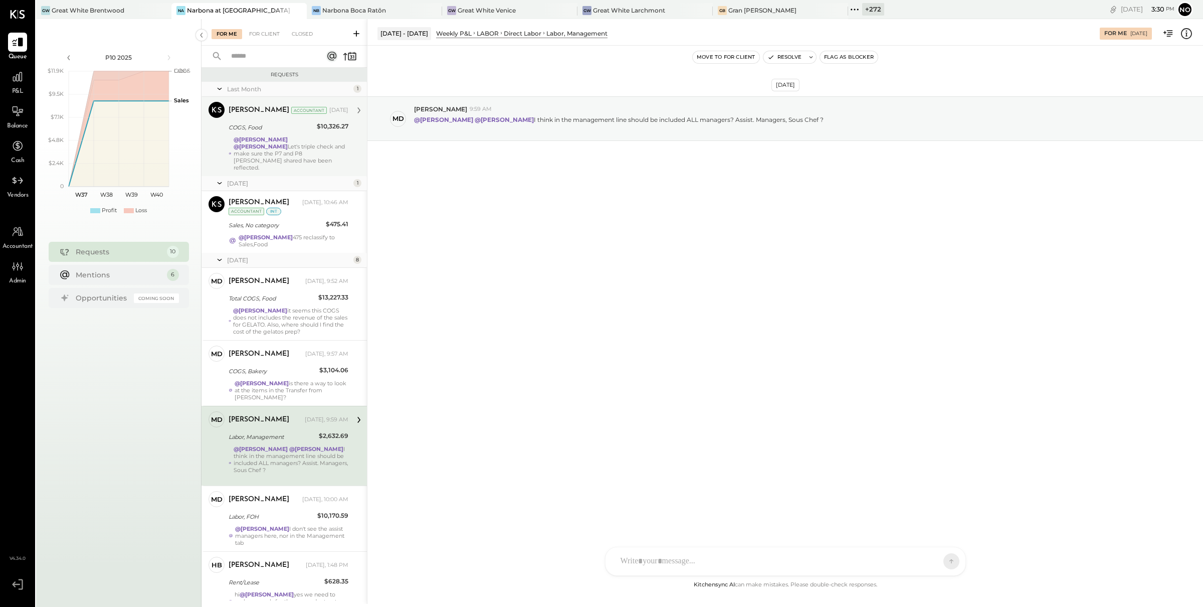
click at [250, 134] on div "Joseph Shin Accountant Aug 28, 2025 COGS, Food $10,326.27 @Lilia Martinez Nogue…" at bounding box center [289, 136] width 120 height 69
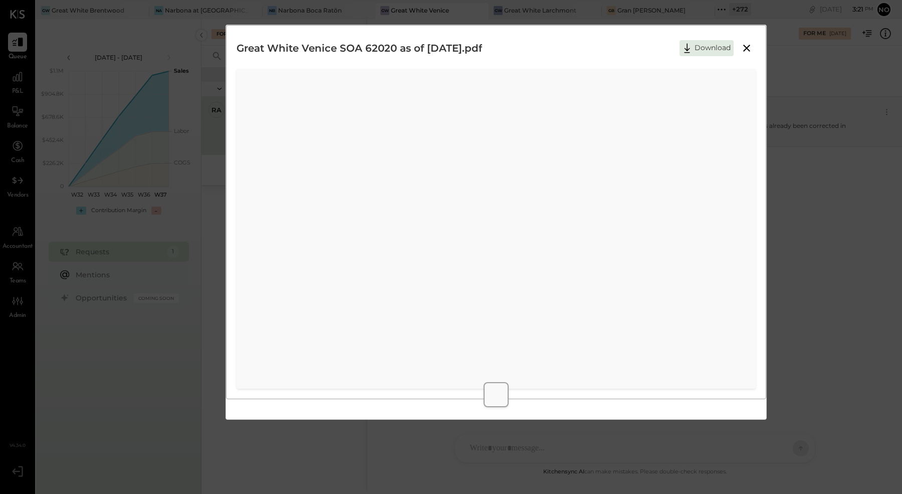
click at [748, 46] on icon at bounding box center [747, 48] width 12 height 12
